Goal: Information Seeking & Learning: Learn about a topic

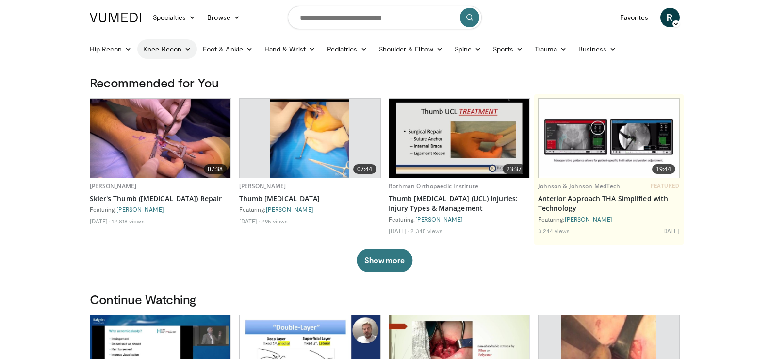
click at [189, 49] on icon at bounding box center [187, 49] width 7 height 7
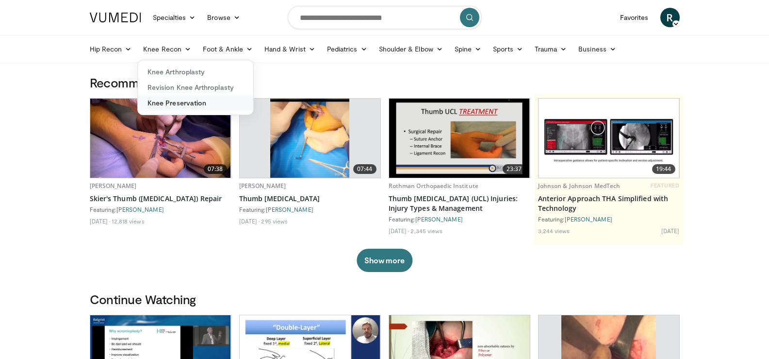
click at [188, 101] on link "Knee Preservation" at bounding box center [195, 103] width 115 height 16
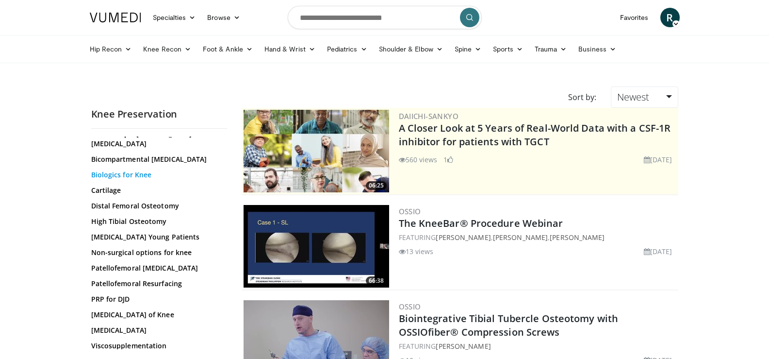
scroll to position [98, 0]
click at [136, 220] on link "High Tibial Osteotomy" at bounding box center [156, 220] width 131 height 10
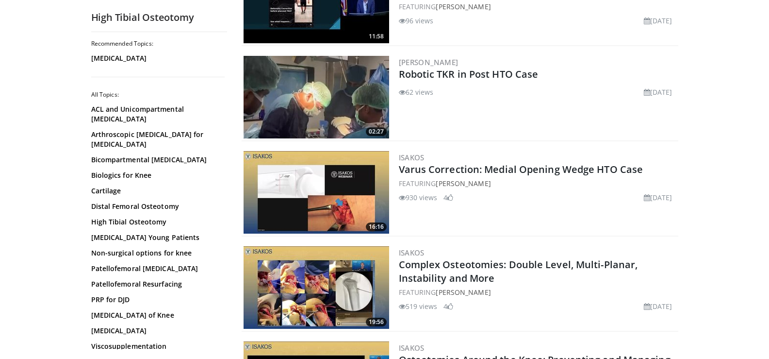
scroll to position [340, 0]
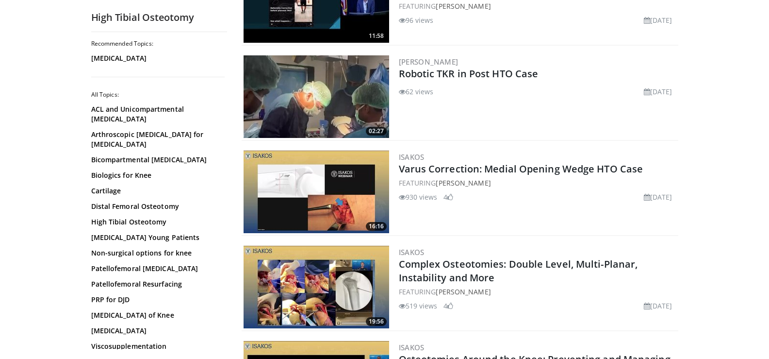
click at [374, 181] on img at bounding box center [317, 191] width 146 height 82
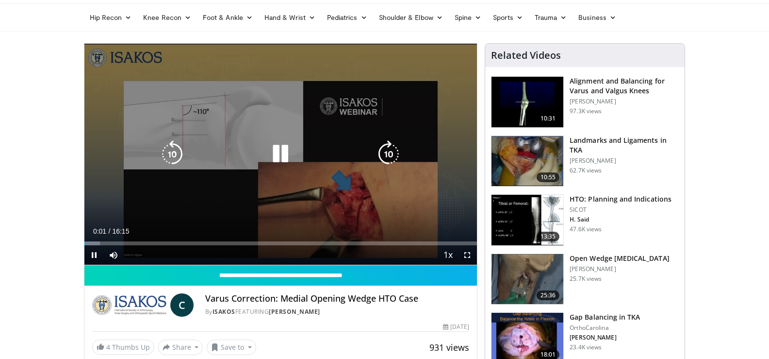
scroll to position [49, 0]
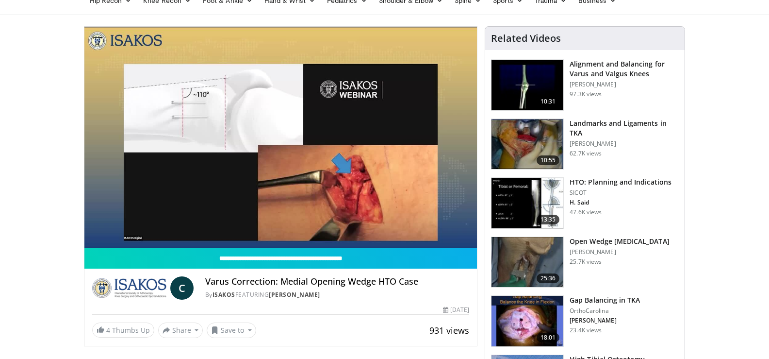
click at [553, 195] on img at bounding box center [527, 203] width 72 height 50
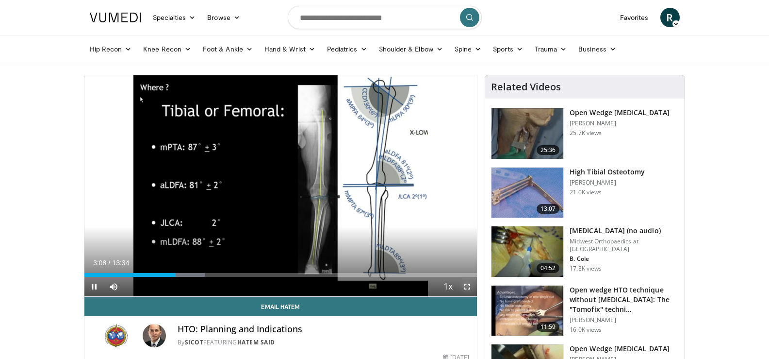
click at [467, 286] on span "Video Player" at bounding box center [467, 286] width 19 height 19
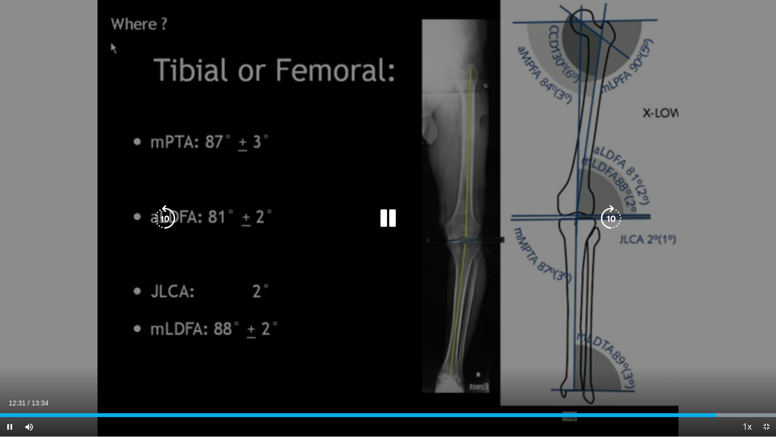
click at [397, 225] on icon "Video Player" at bounding box center [388, 218] width 27 height 27
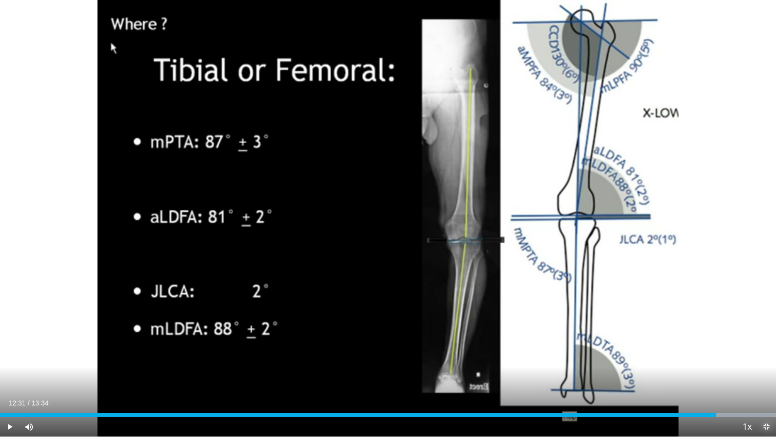
click at [769, 358] on span "Video Player" at bounding box center [766, 426] width 19 height 19
